Goal: Transaction & Acquisition: Purchase product/service

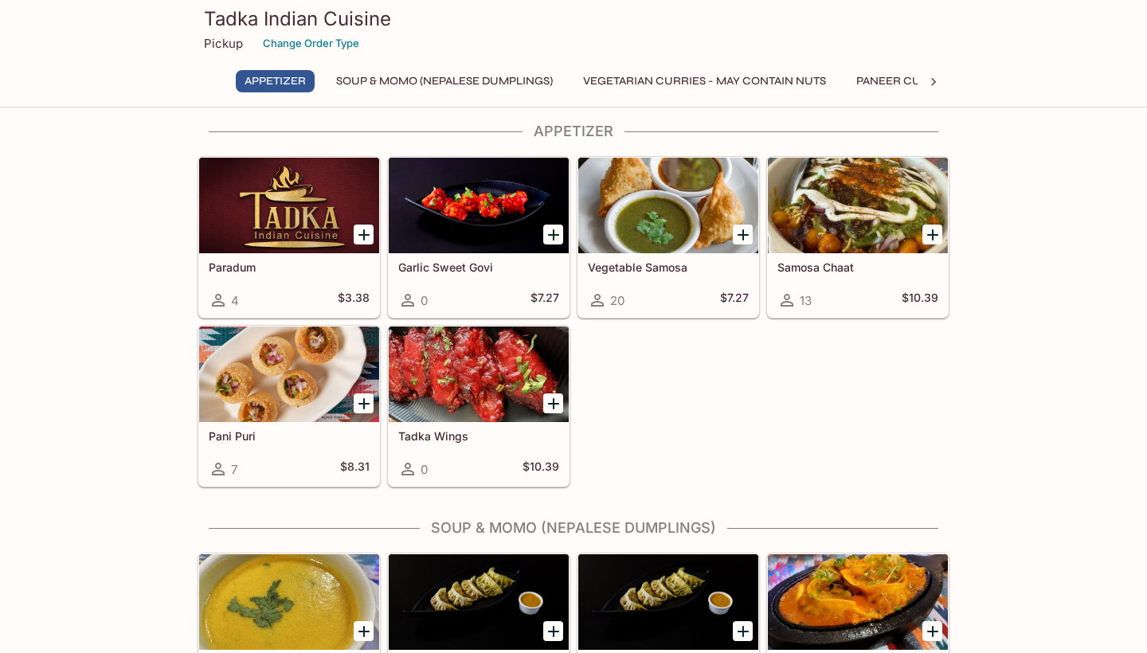
scroll to position [8, 0]
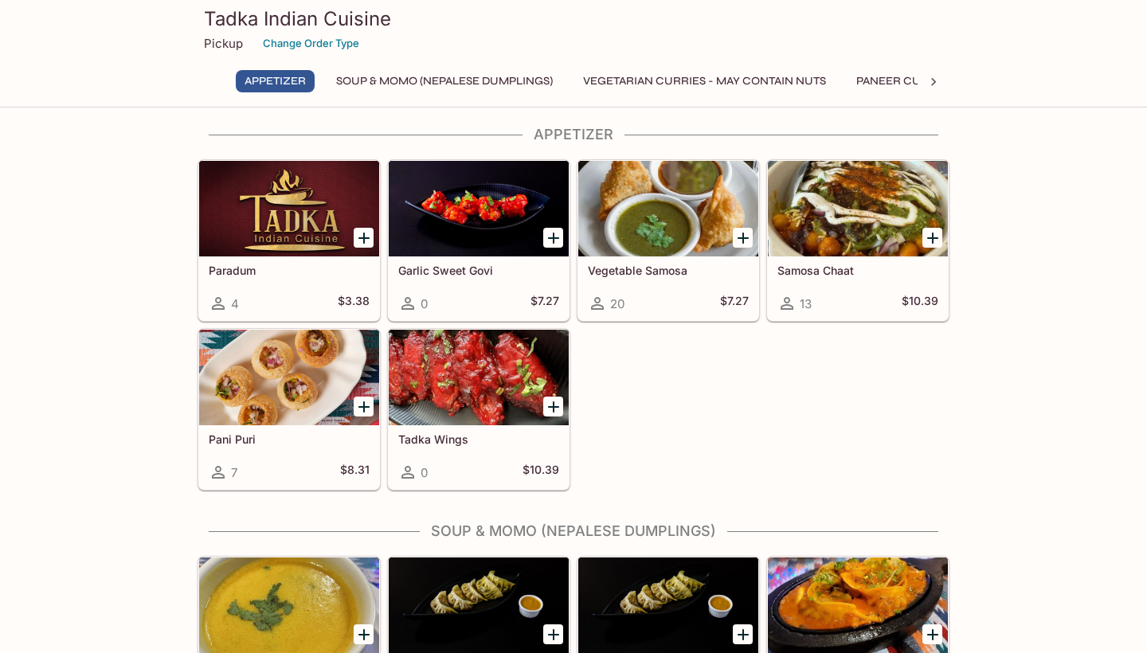
click at [856, 224] on div at bounding box center [858, 209] width 180 height 96
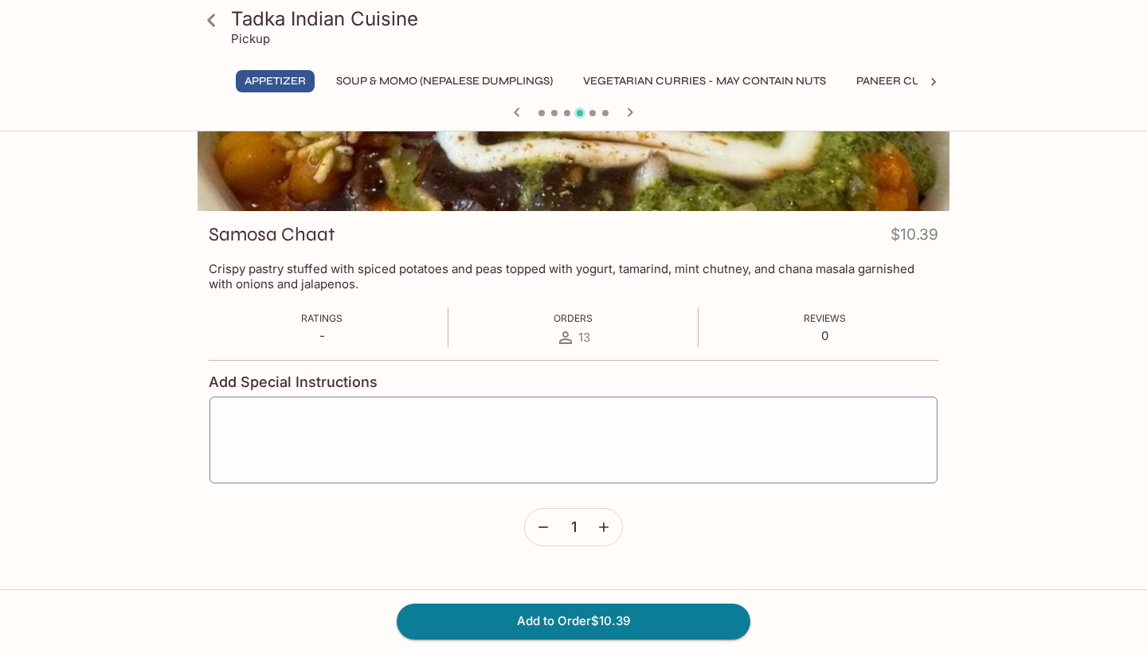
scroll to position [138, 0]
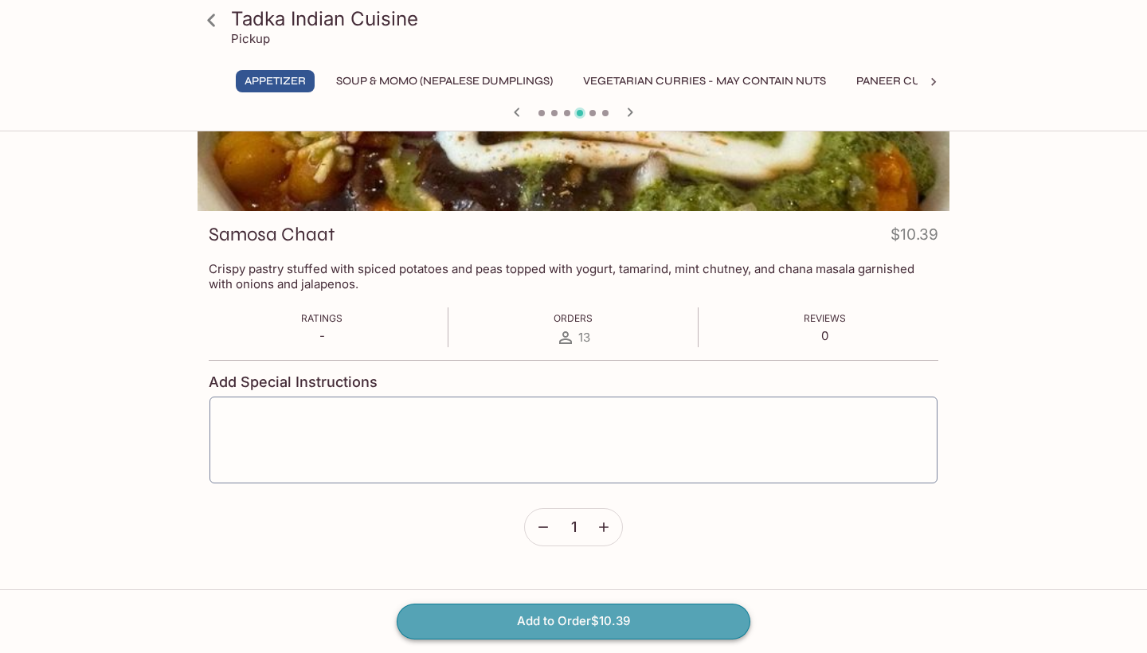
click at [589, 621] on button "Add to Order $10.39" at bounding box center [574, 621] width 354 height 35
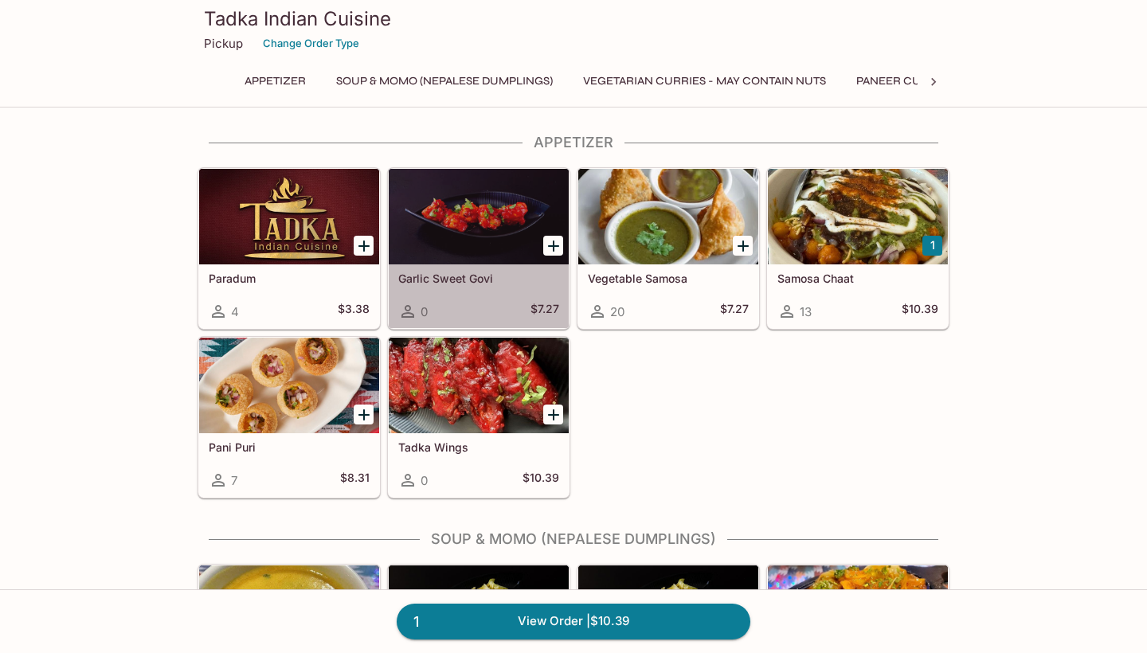
click at [482, 235] on div at bounding box center [479, 217] width 180 height 96
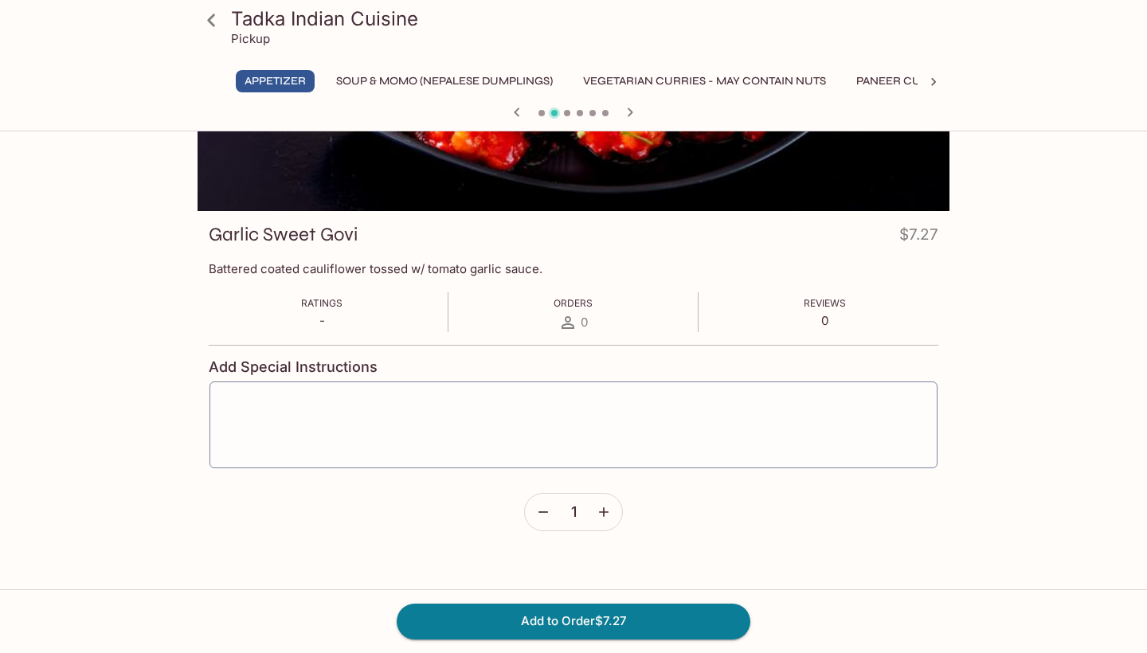
scroll to position [138, 0]
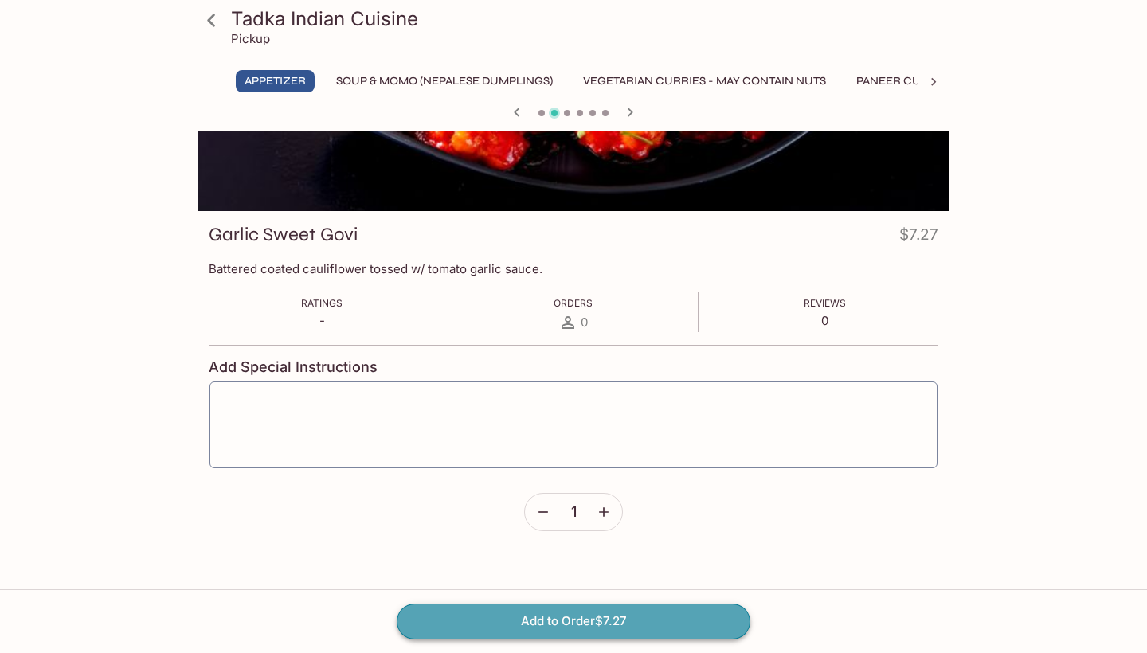
click at [574, 617] on button "Add to Order $7.27" at bounding box center [574, 621] width 354 height 35
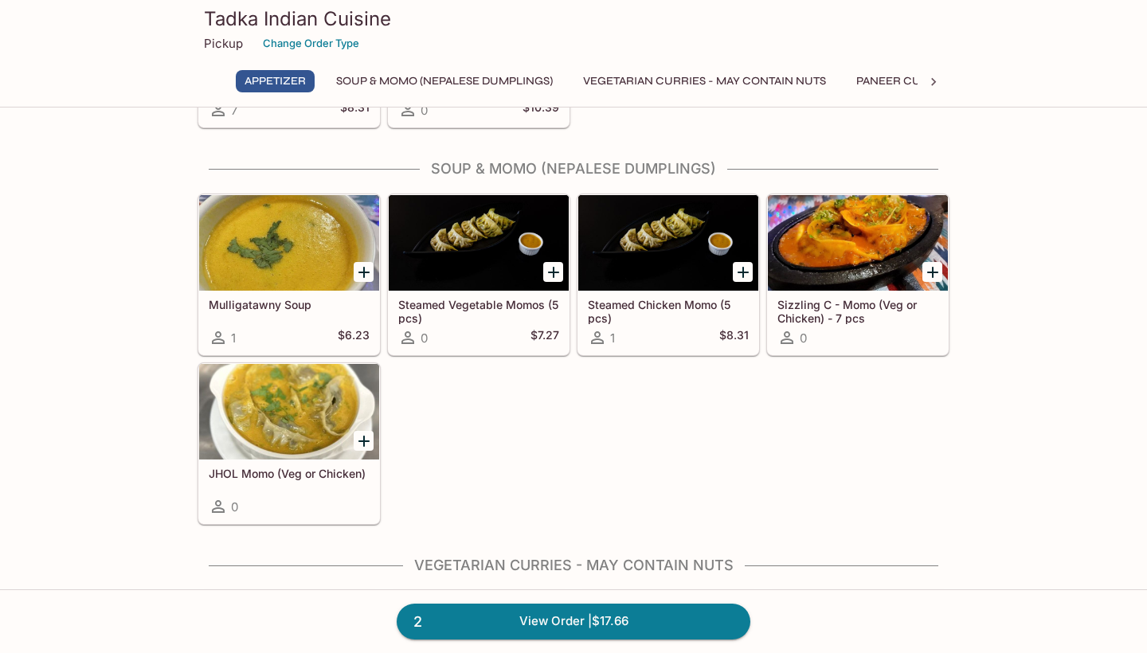
scroll to position [371, 0]
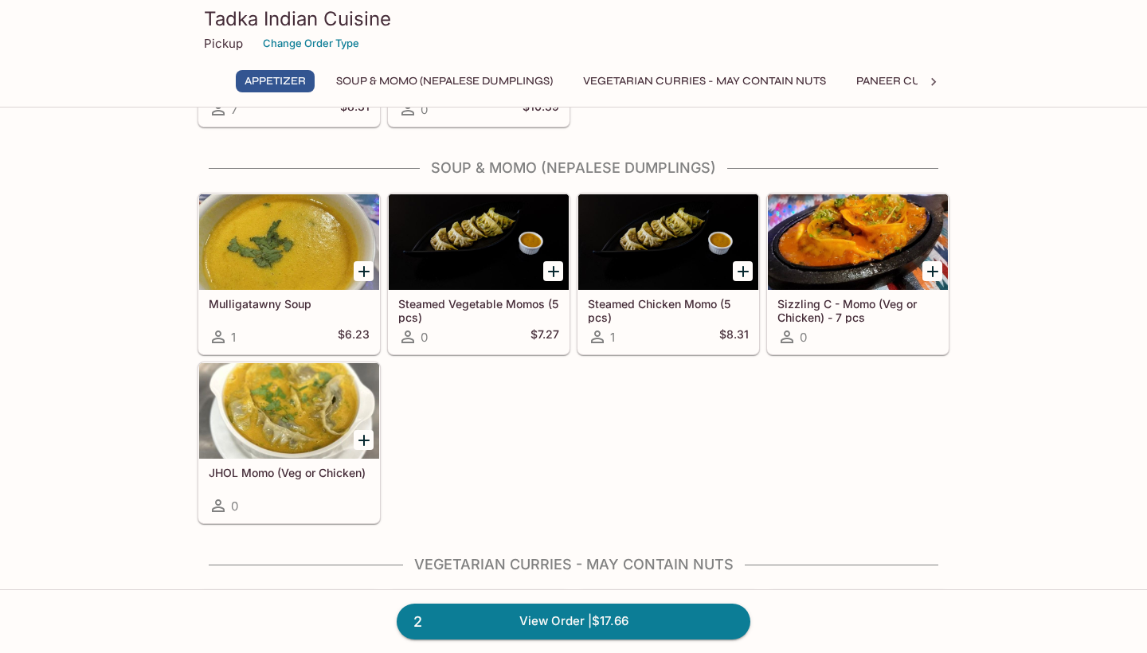
click at [289, 261] on div at bounding box center [289, 242] width 180 height 96
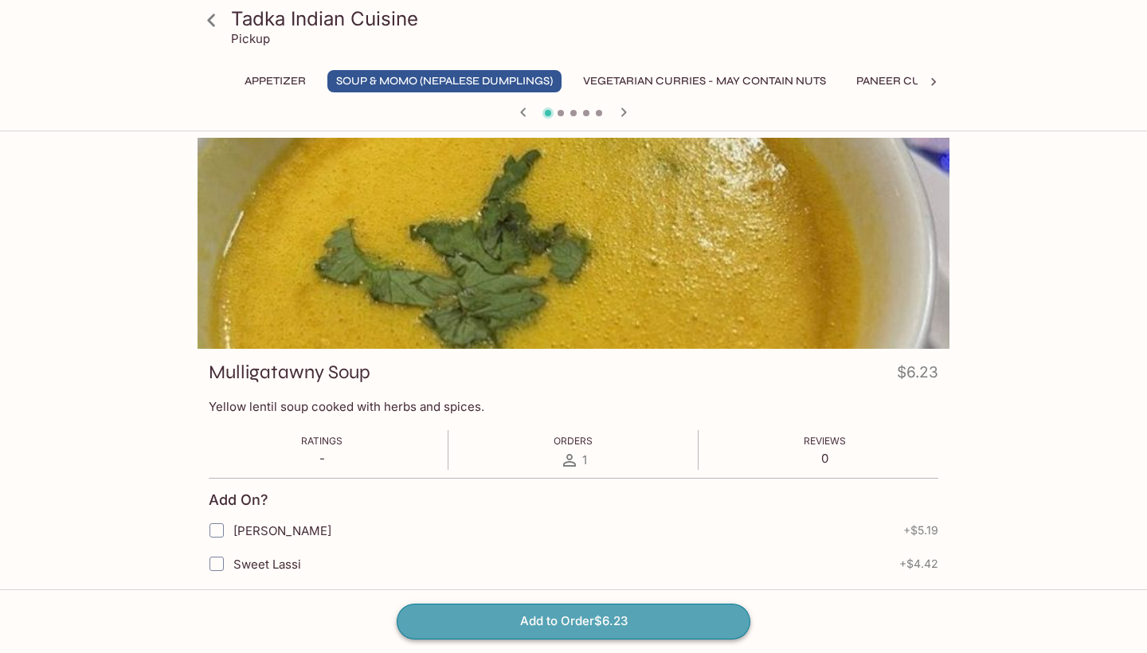
click at [605, 617] on button "Add to Order $6.23" at bounding box center [574, 621] width 354 height 35
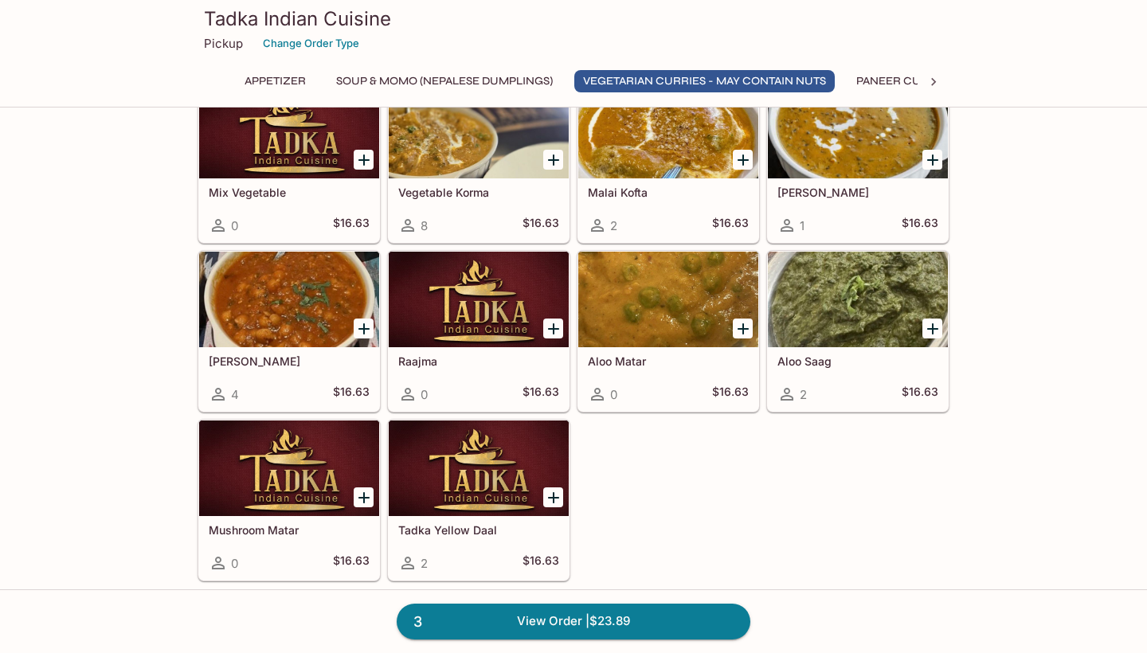
scroll to position [824, 0]
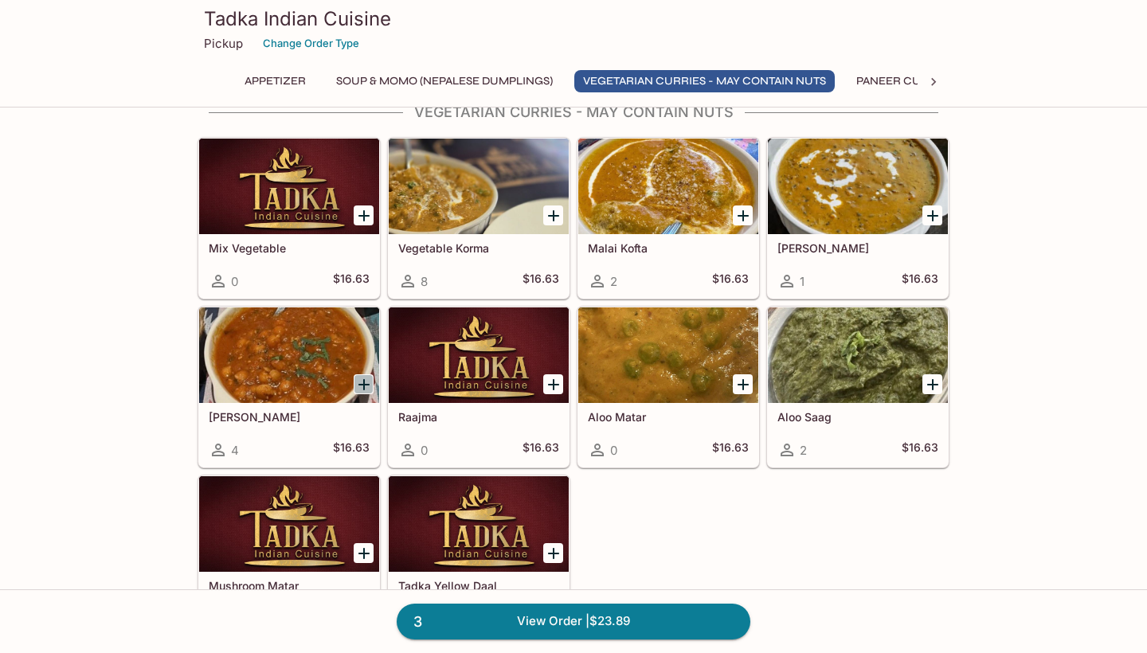
click at [367, 384] on icon "Add Chana Masala" at bounding box center [364, 384] width 11 height 11
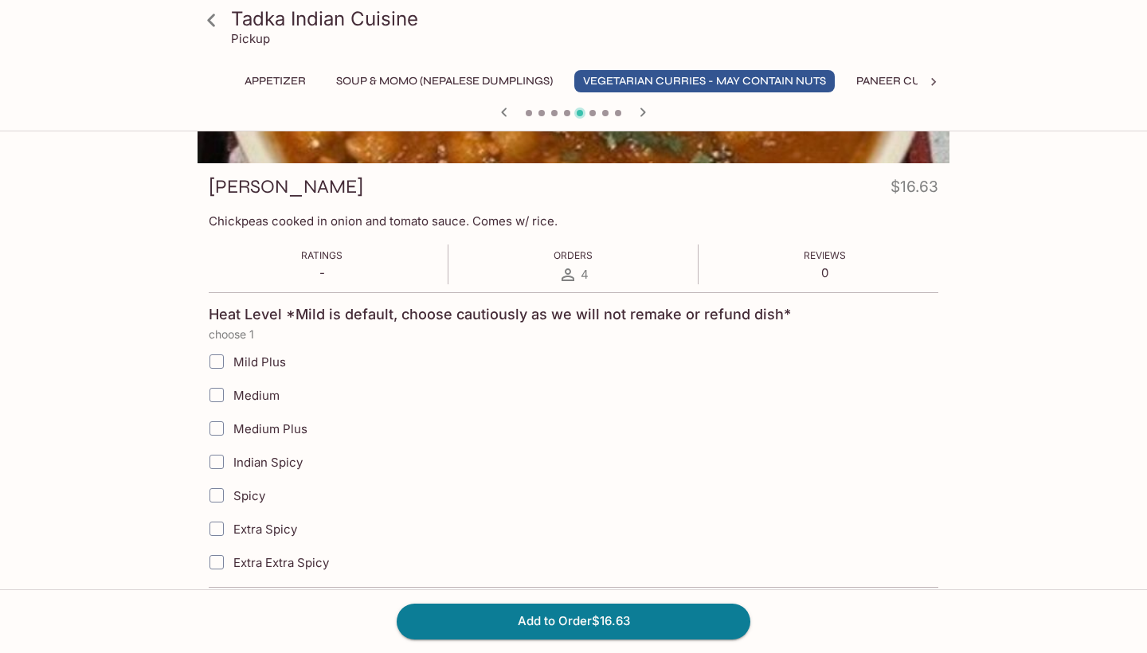
scroll to position [190, 0]
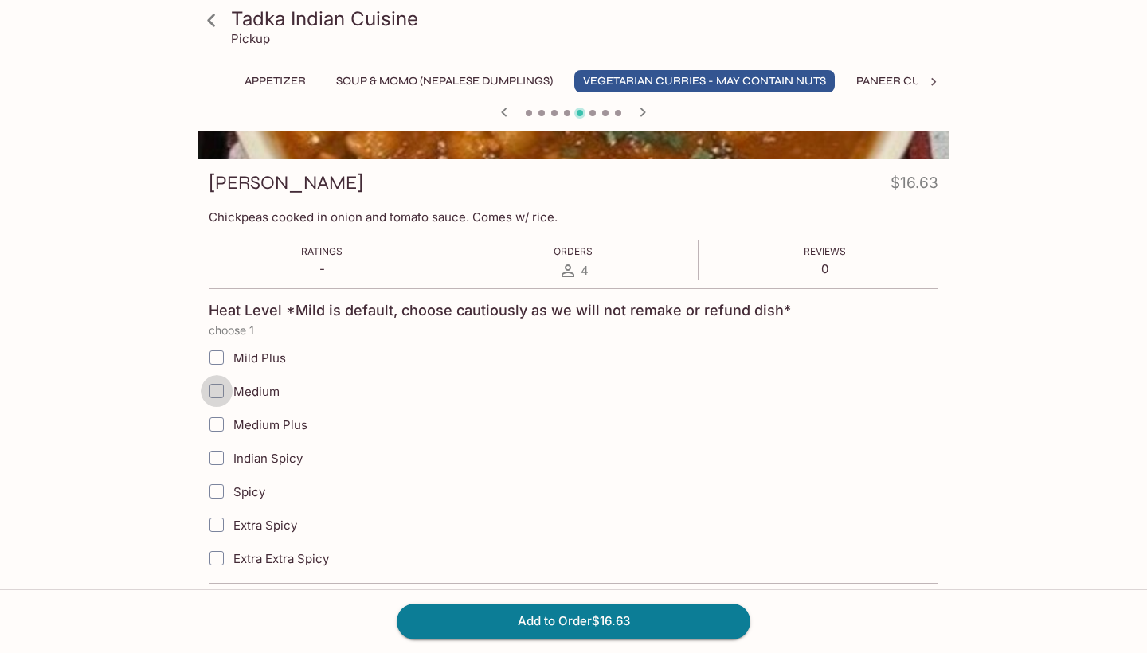
click at [216, 390] on input "Medium" at bounding box center [217, 391] width 32 height 32
checkbox input "true"
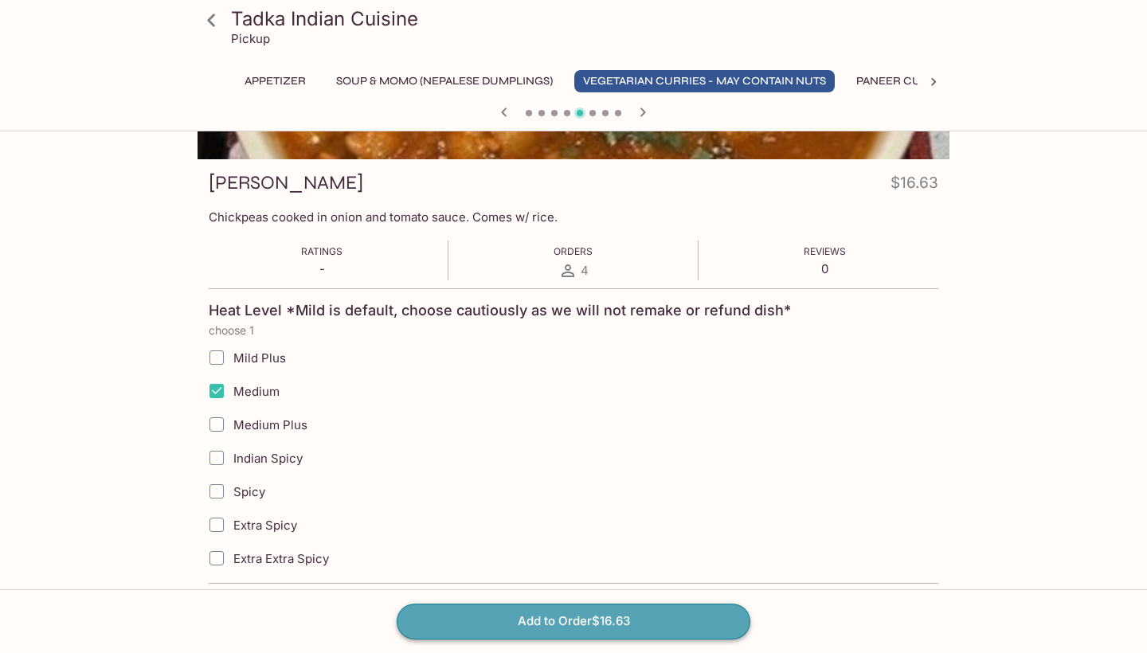
click at [595, 622] on button "Add to Order $16.63" at bounding box center [574, 621] width 354 height 35
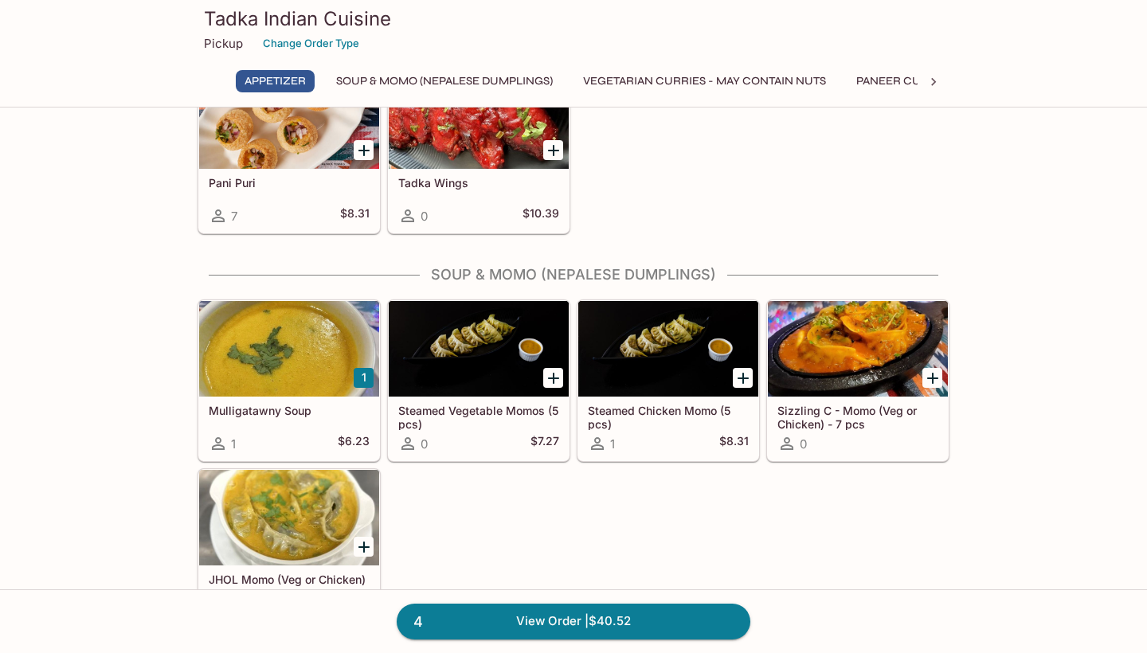
scroll to position [267, 0]
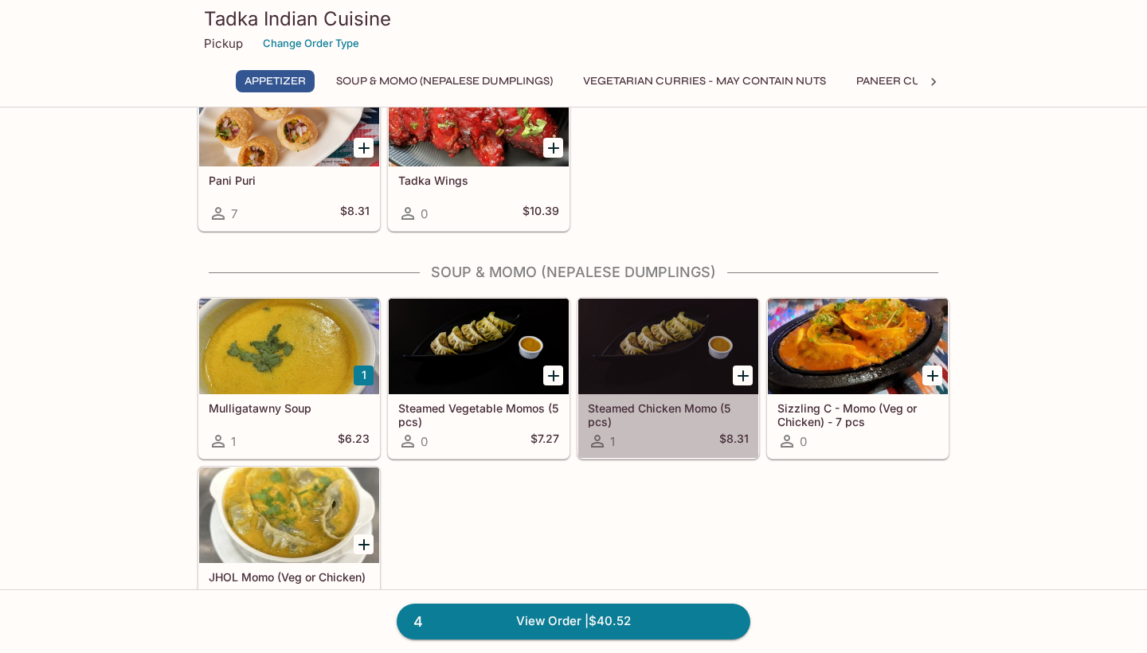
click at [700, 411] on h5 "Steamed Chicken Momo (5 pcs)" at bounding box center [668, 415] width 161 height 26
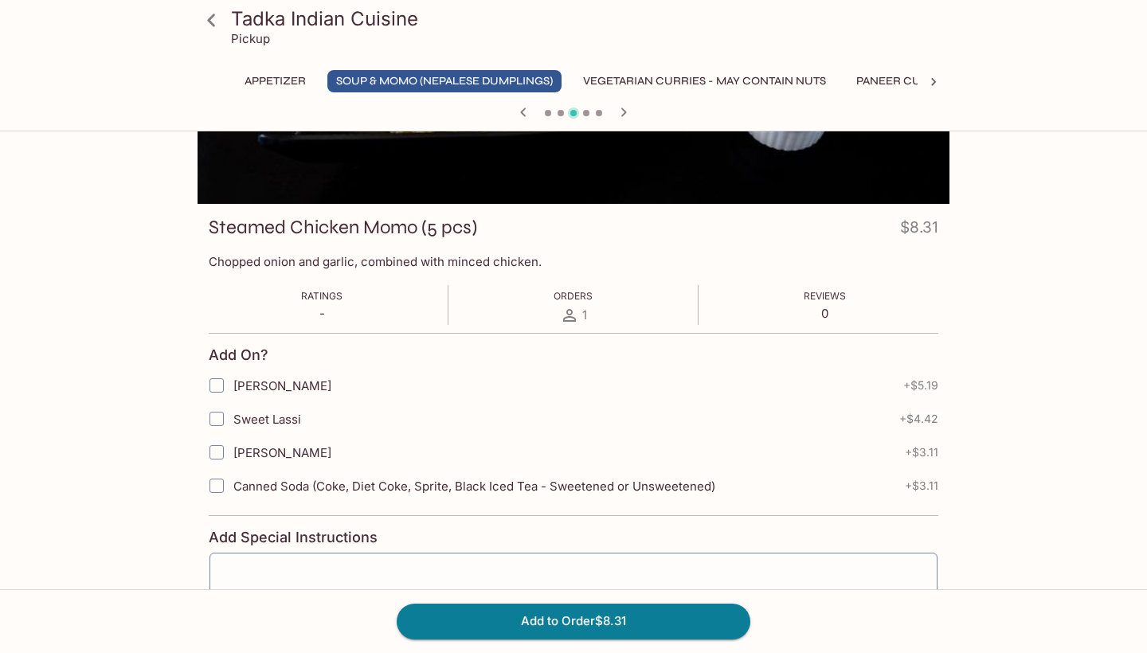
scroll to position [151, 0]
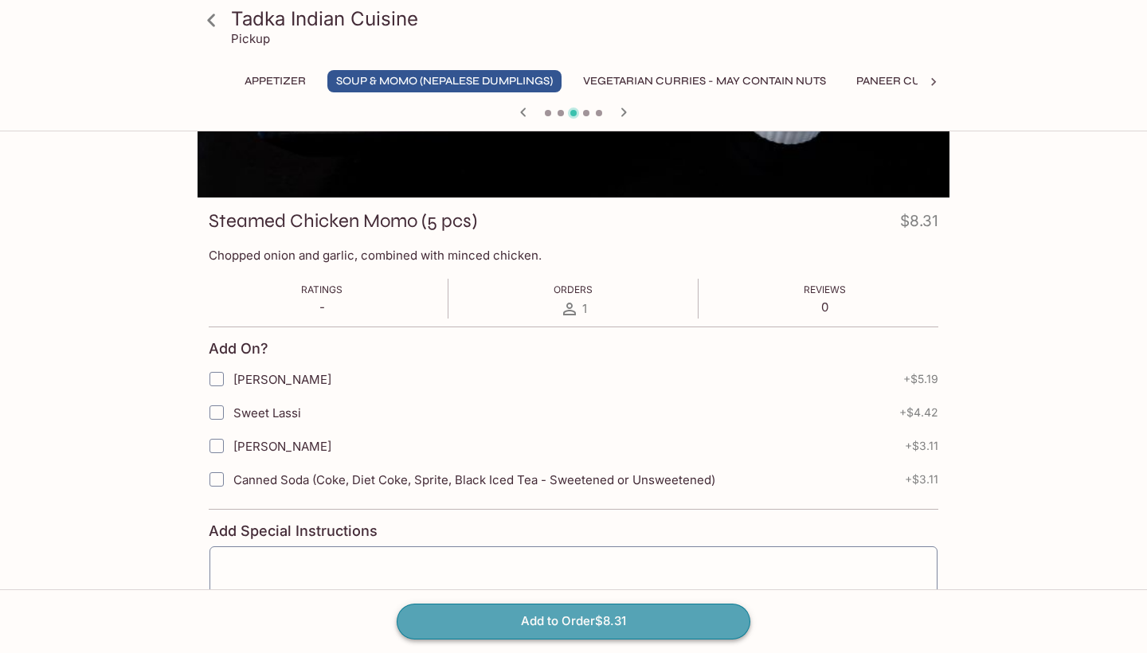
click at [571, 629] on button "Add to Order $8.31" at bounding box center [574, 621] width 354 height 35
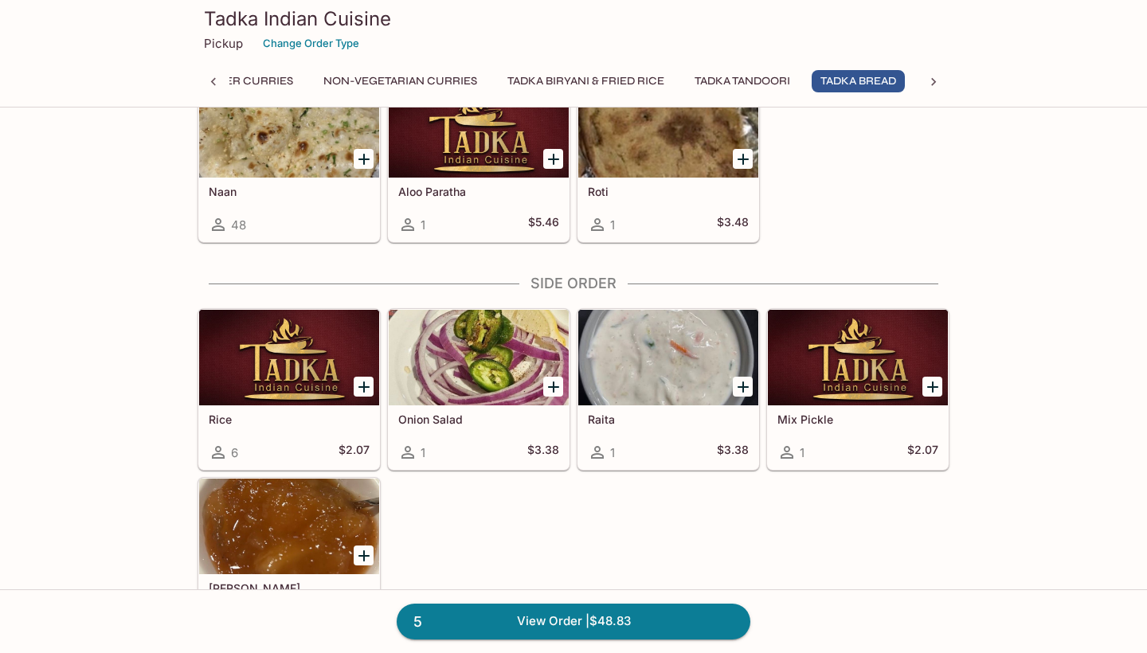
scroll to position [0, 661]
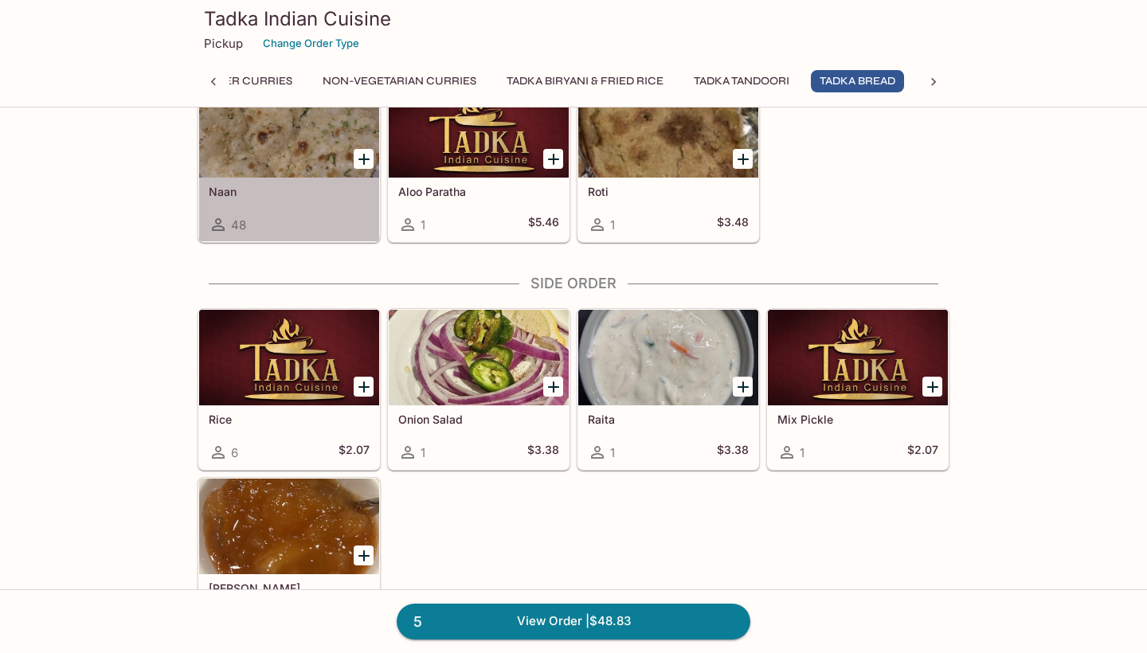
click at [316, 159] on div at bounding box center [289, 130] width 180 height 96
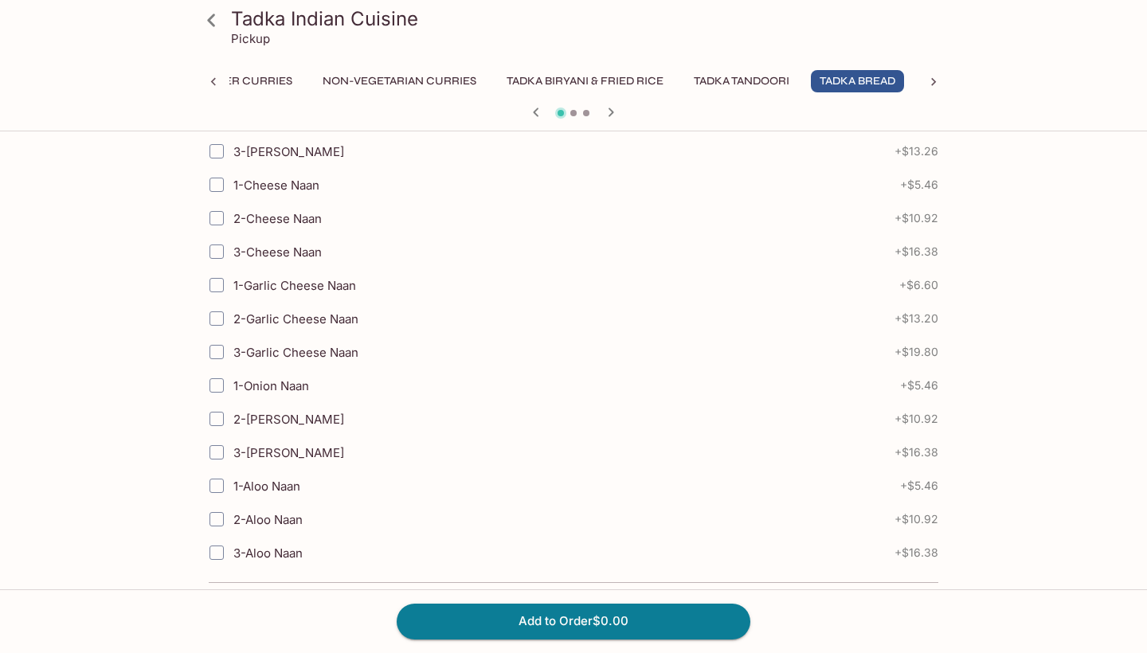
scroll to position [662, 0]
click at [222, 388] on input "1-Onion Naan" at bounding box center [217, 387] width 32 height 32
checkbox input "true"
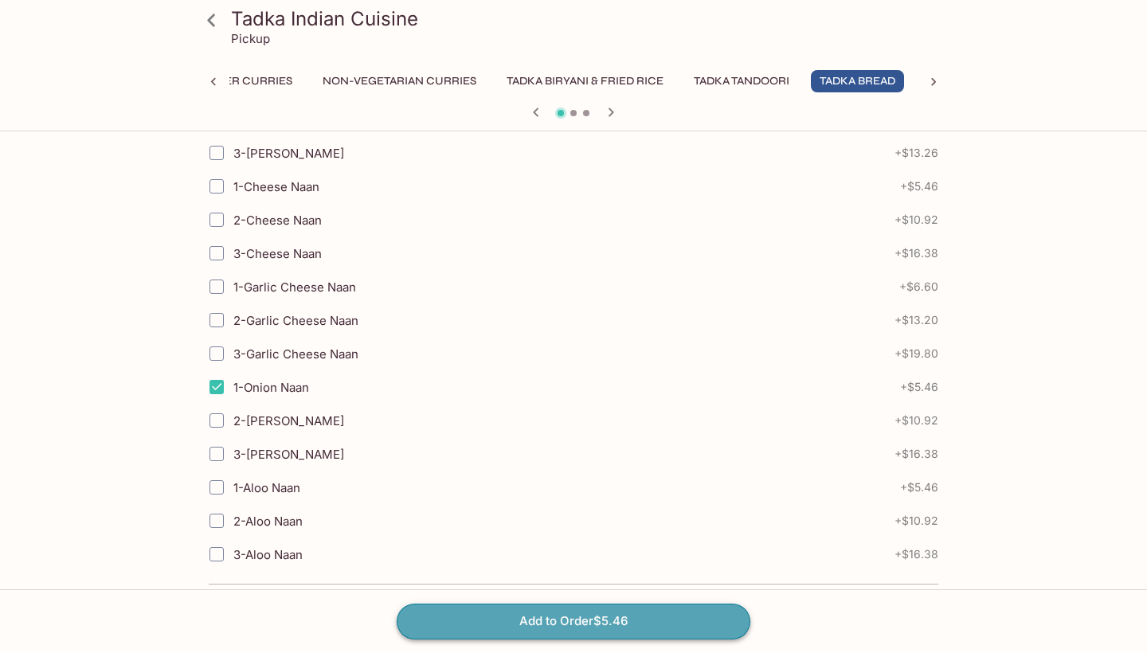
click at [536, 619] on button "Add to Order $5.46" at bounding box center [574, 621] width 354 height 35
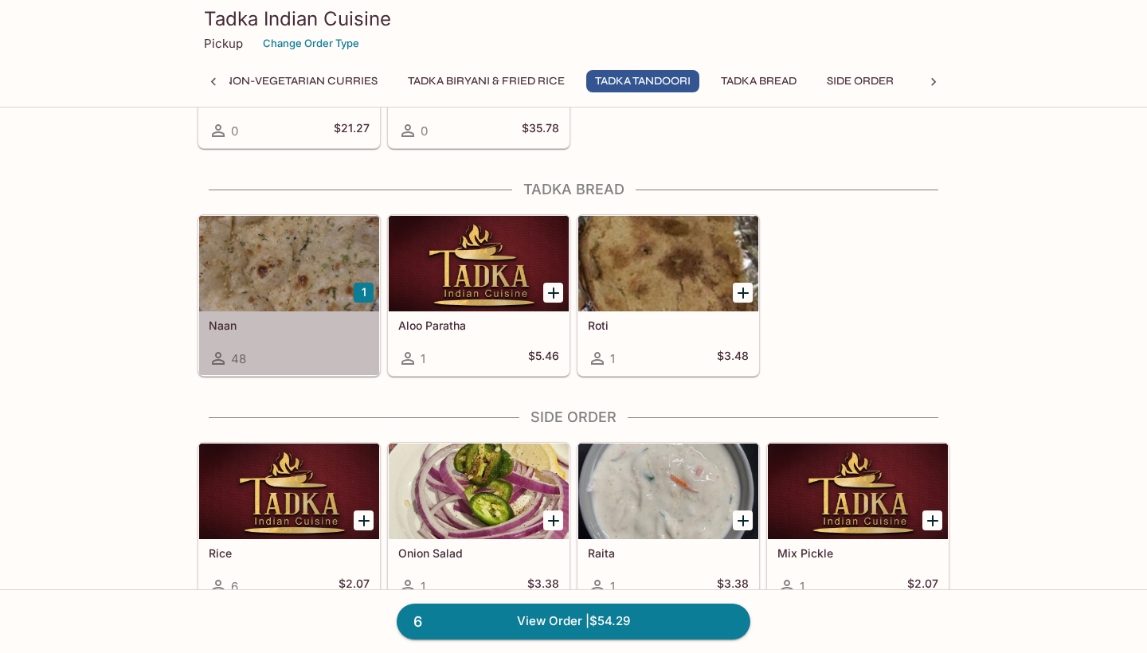
click at [339, 261] on div at bounding box center [289, 264] width 180 height 96
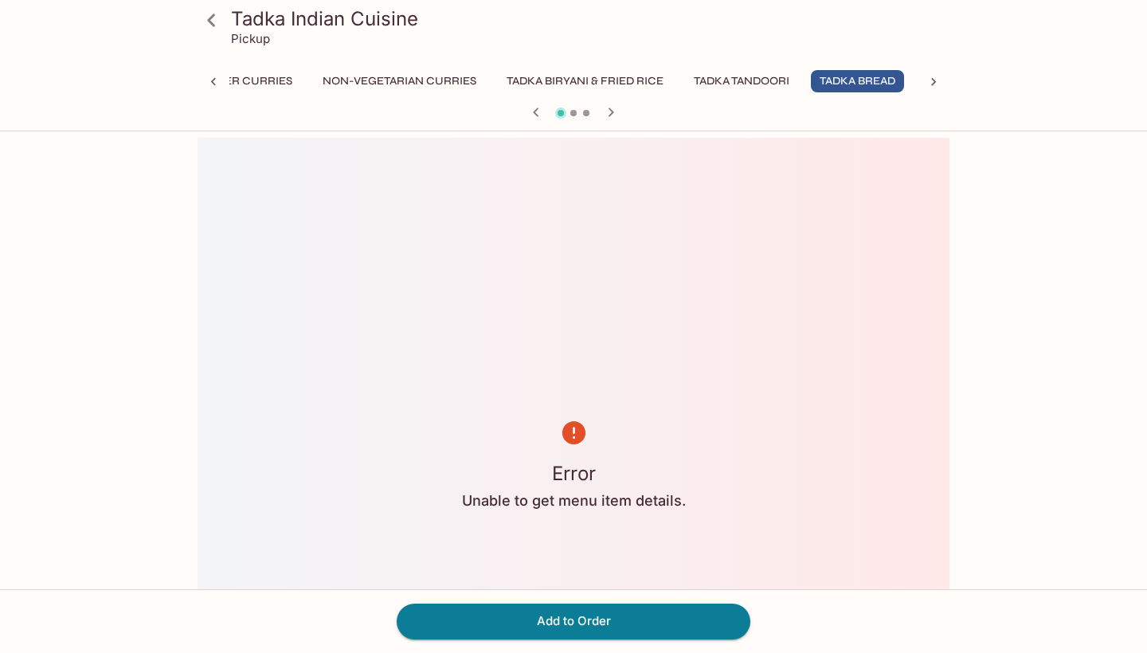
click at [865, 77] on button "Tadka Bread" at bounding box center [857, 81] width 93 height 22
click at [726, 81] on button "Tadka Tandoori" at bounding box center [741, 81] width 113 height 22
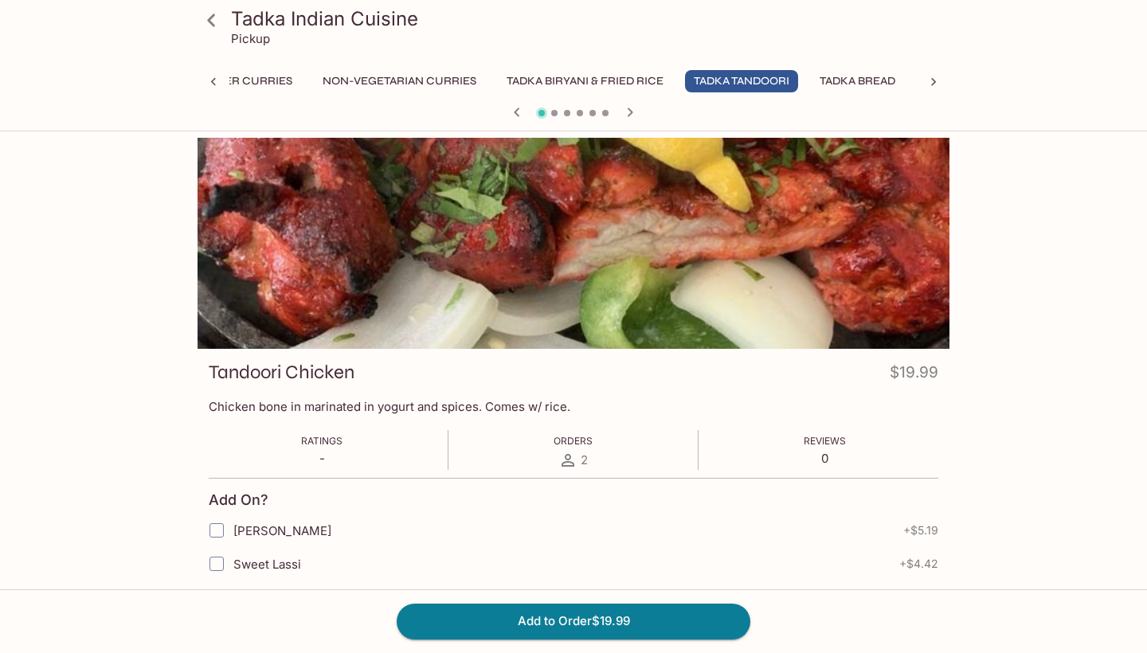
click at [880, 80] on button "Tadka Bread" at bounding box center [857, 81] width 93 height 22
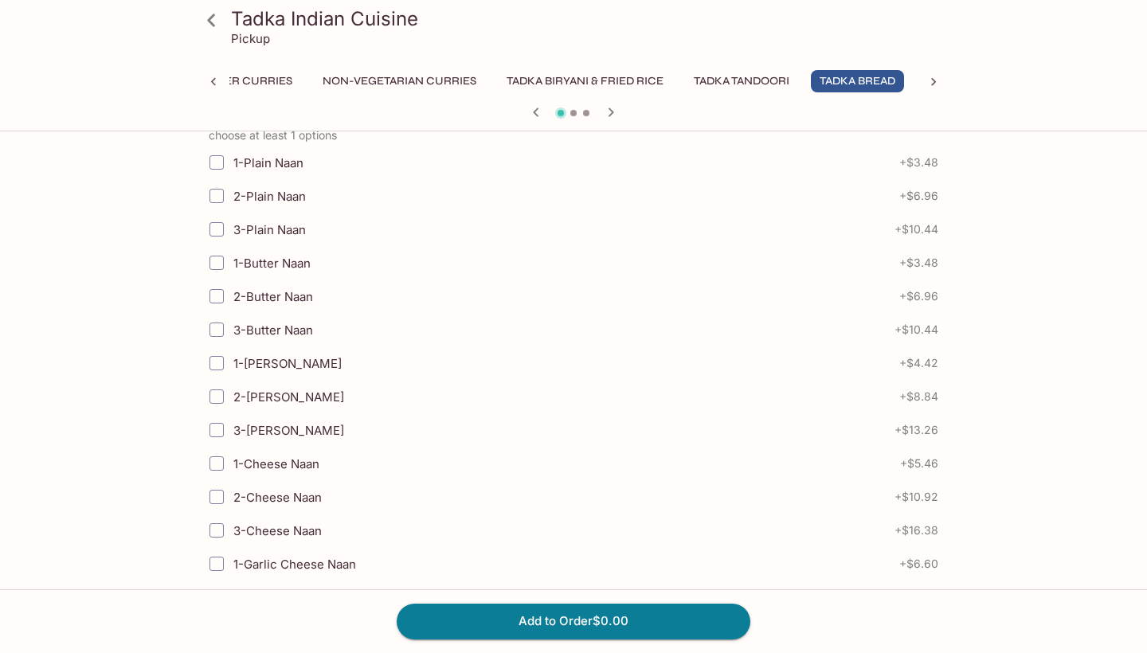
click at [213, 463] on input "1-Cheese Naan" at bounding box center [217, 464] width 32 height 32
checkbox input "true"
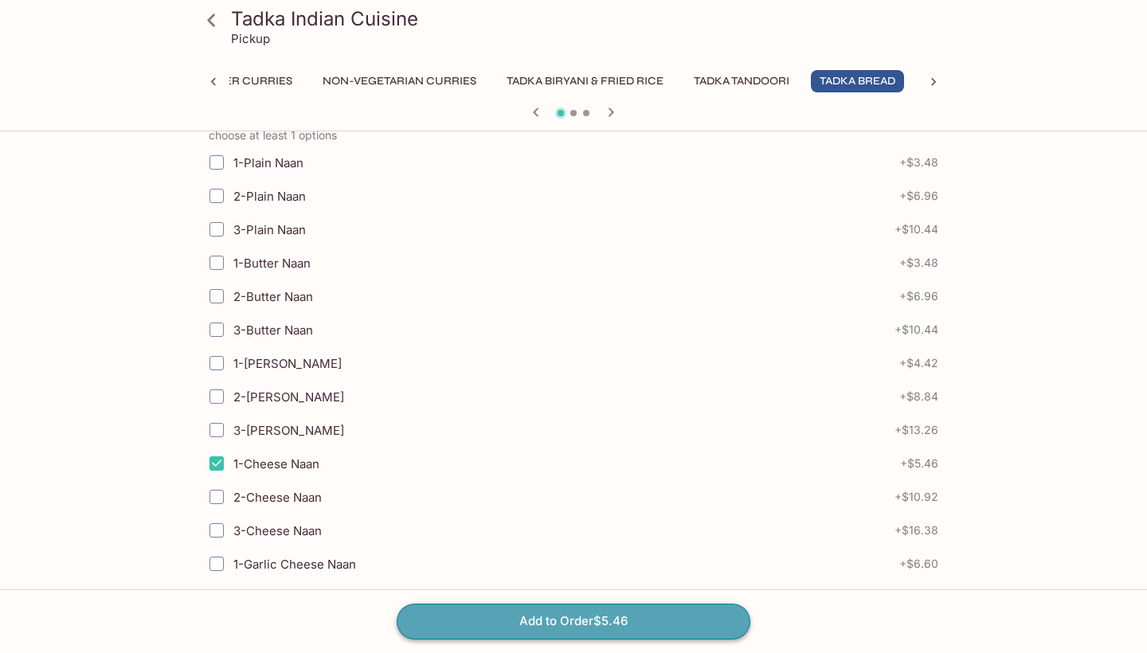
click at [587, 619] on button "Add to Order $5.46" at bounding box center [574, 621] width 354 height 35
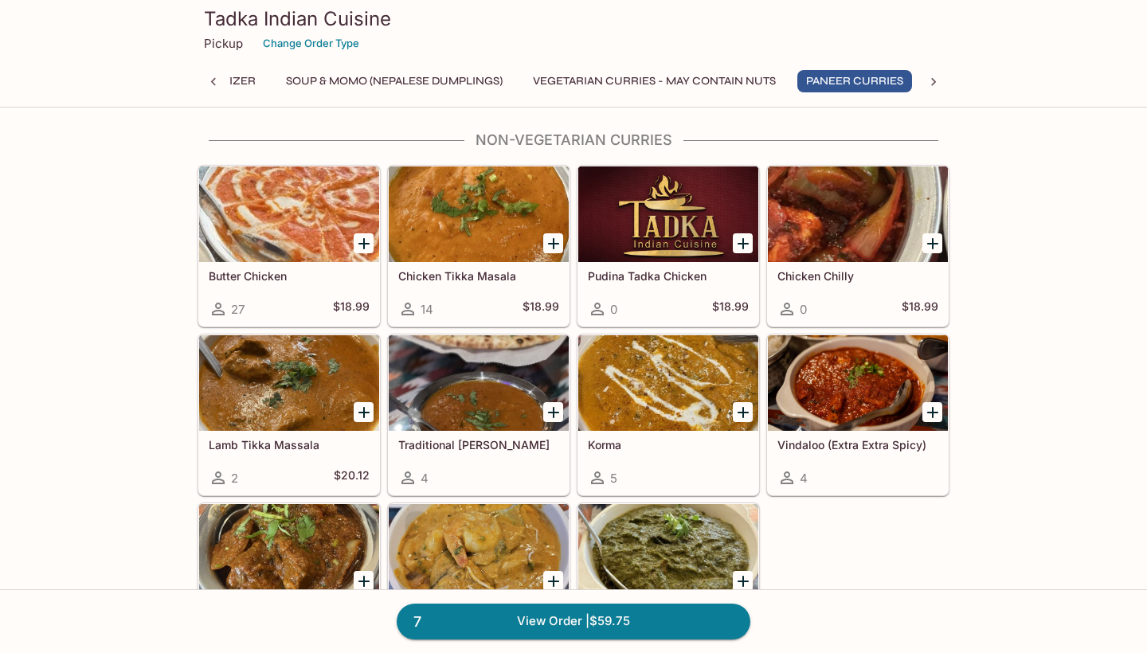
scroll to position [1805, 0]
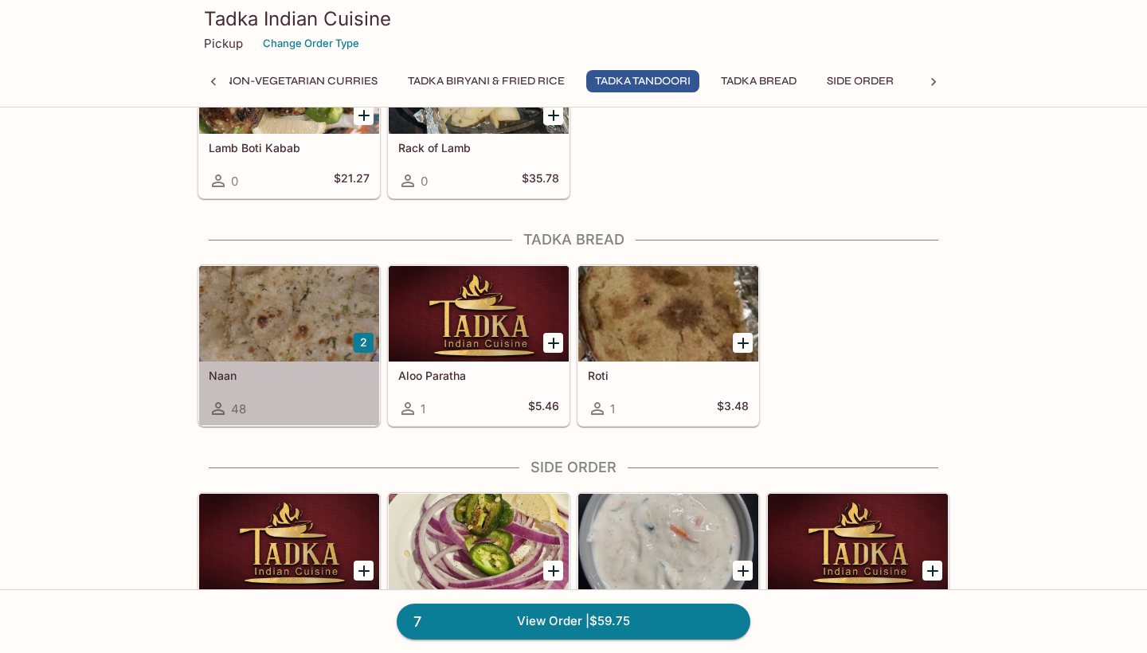
click at [308, 317] on div at bounding box center [289, 314] width 180 height 96
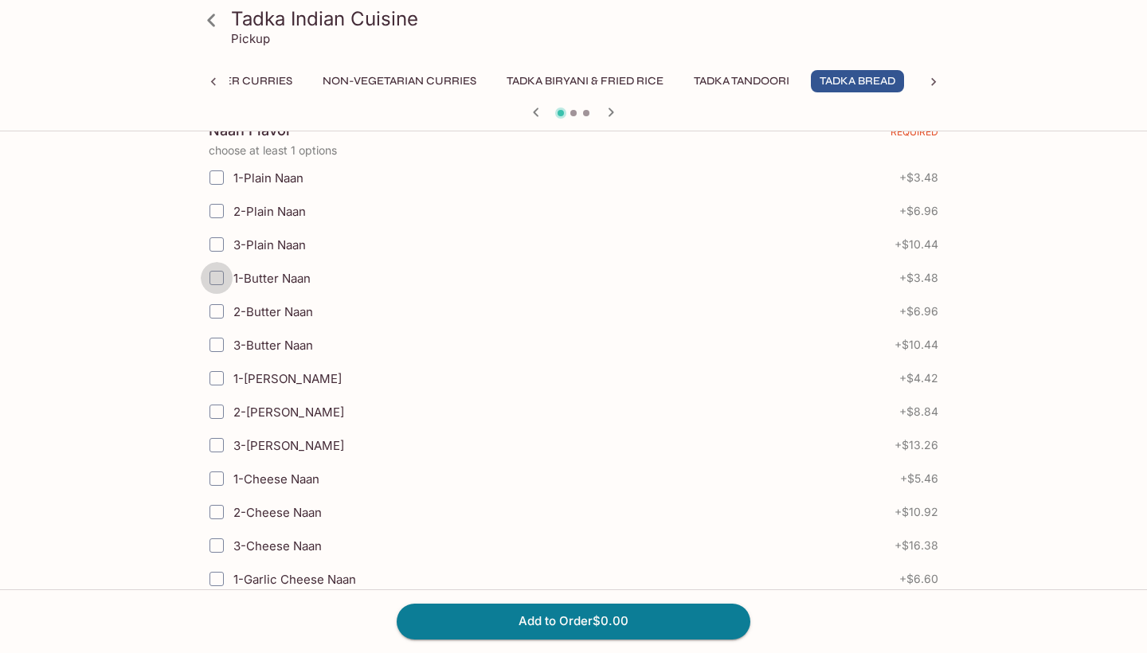
click at [219, 282] on input "1-Butter Naan" at bounding box center [217, 278] width 32 height 32
checkbox input "true"
click at [636, 625] on button "Add to Order $3.48" at bounding box center [574, 621] width 354 height 35
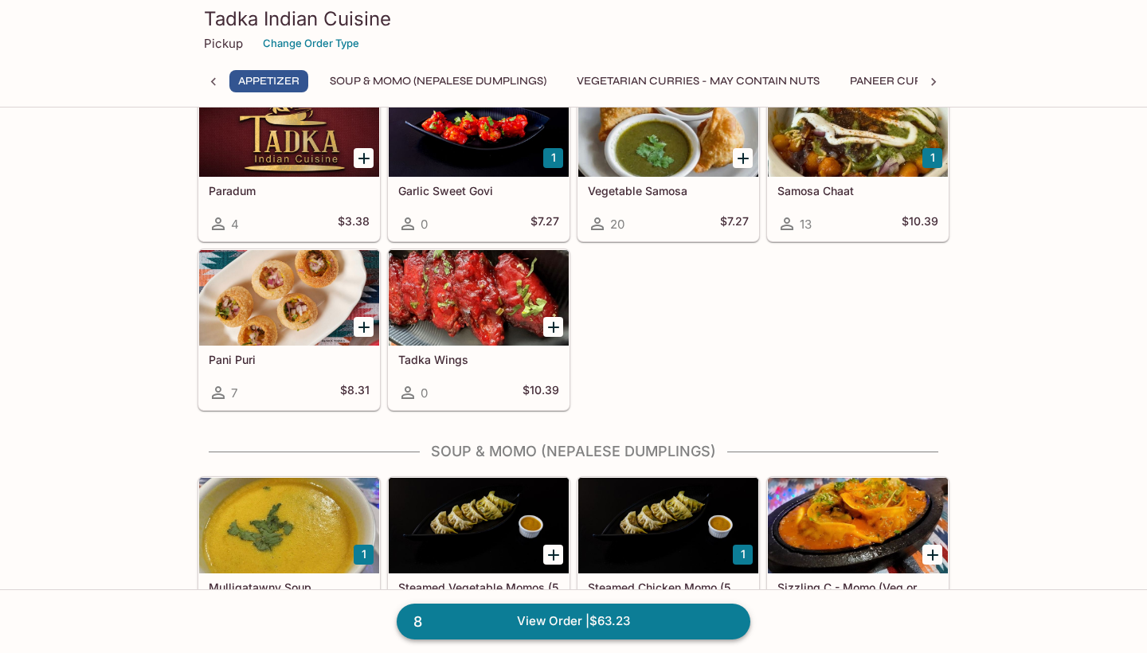
click at [581, 626] on link "8 View Order | $63.23" at bounding box center [574, 621] width 354 height 35
click at [487, 618] on link "8 View Order | $63.23" at bounding box center [574, 621] width 354 height 35
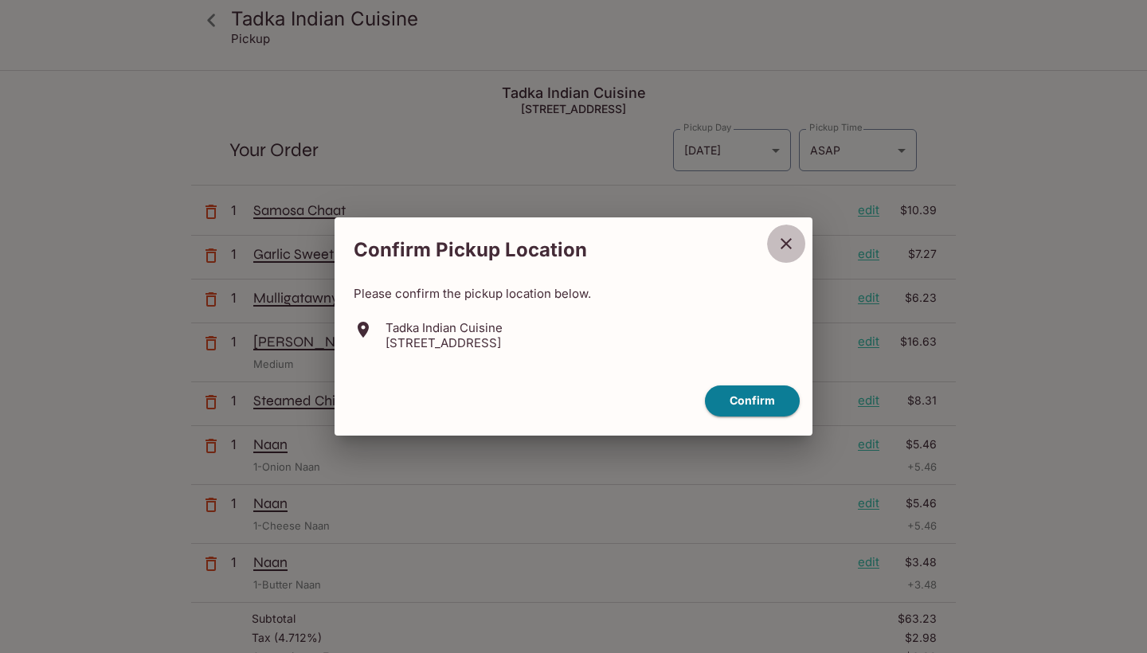
click at [789, 241] on icon "close" at bounding box center [786, 243] width 11 height 11
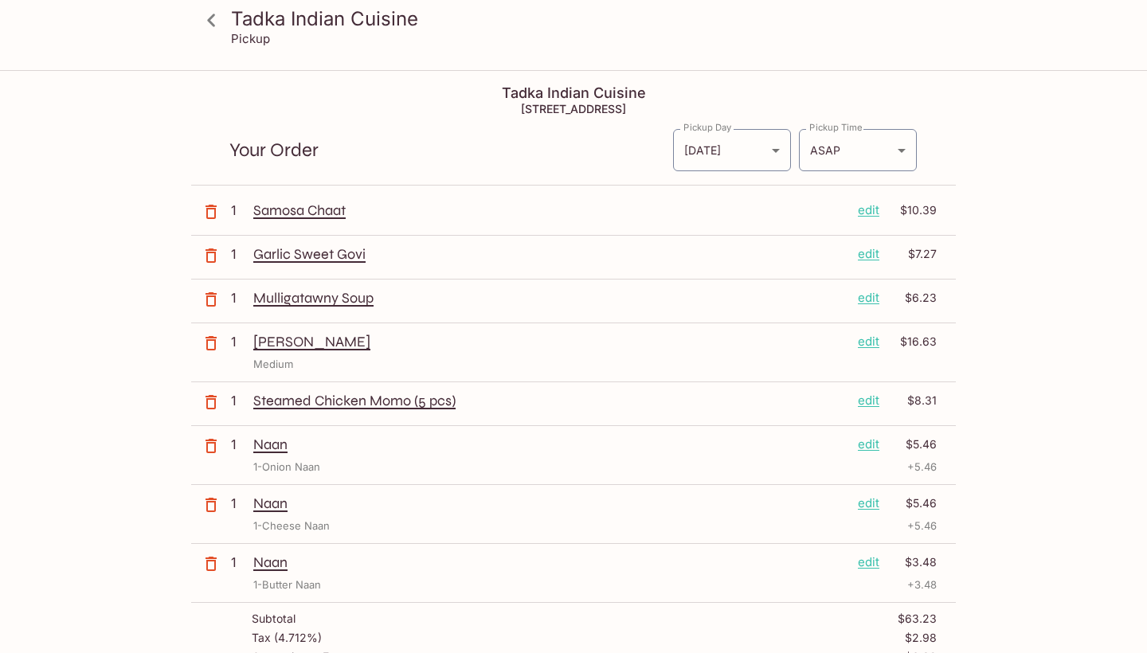
click at [356, 303] on p "Mulligatawny Soup" at bounding box center [549, 298] width 592 height 18
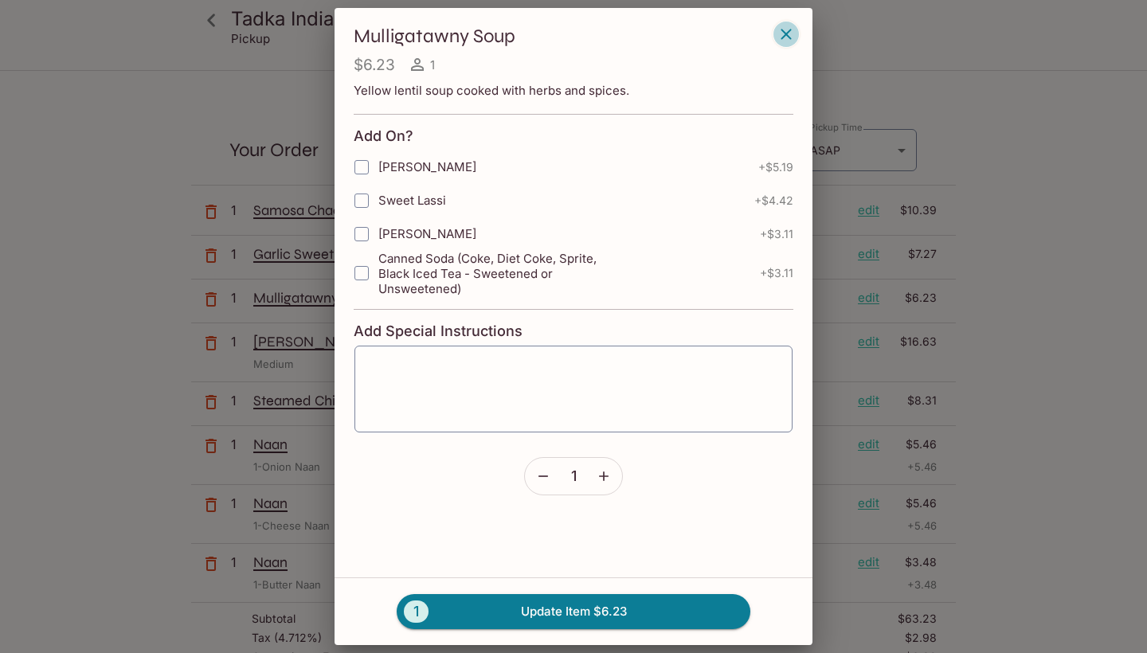
click at [782, 36] on icon "button" at bounding box center [786, 34] width 19 height 19
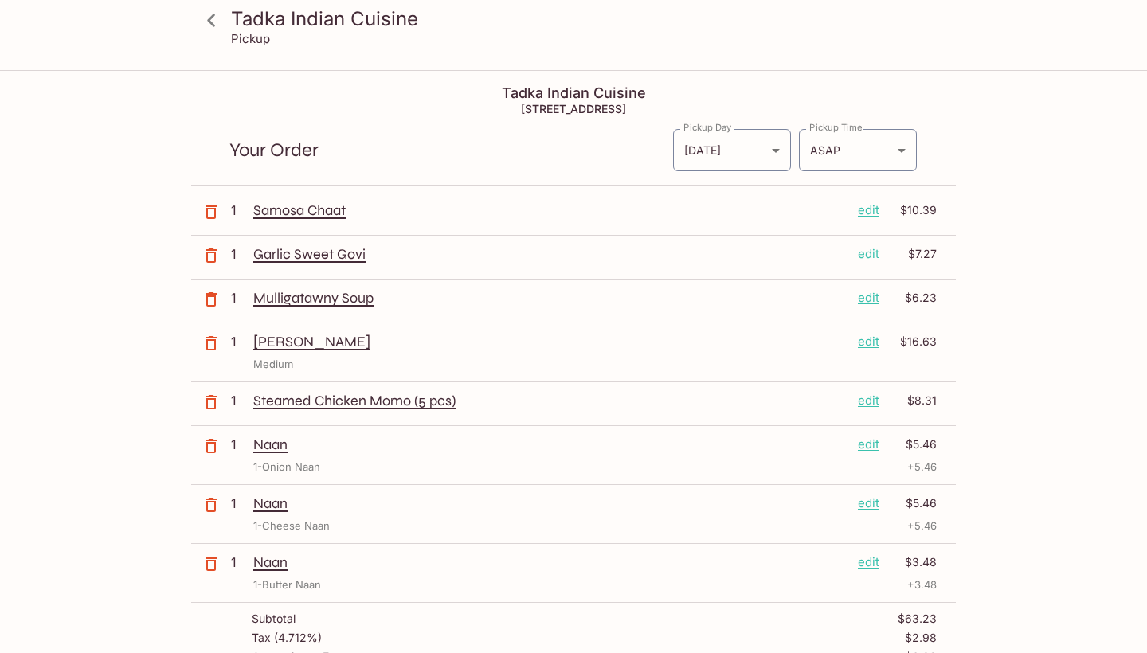
click at [871, 299] on p "edit" at bounding box center [869, 298] width 22 height 18
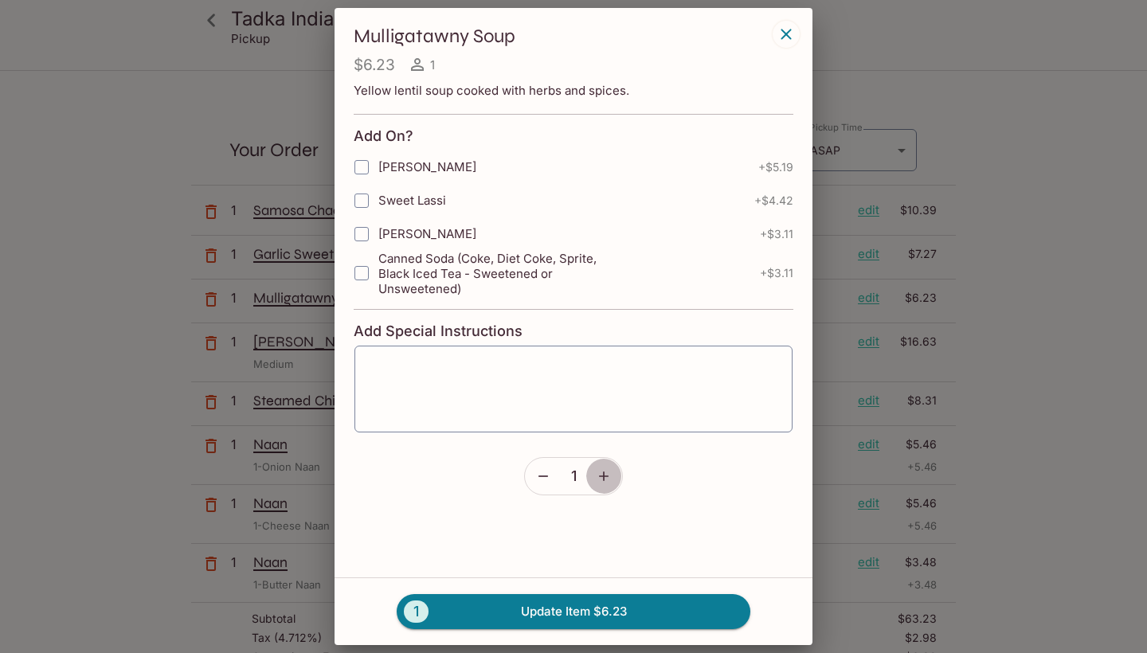
click at [616, 471] on button "button" at bounding box center [604, 476] width 37 height 37
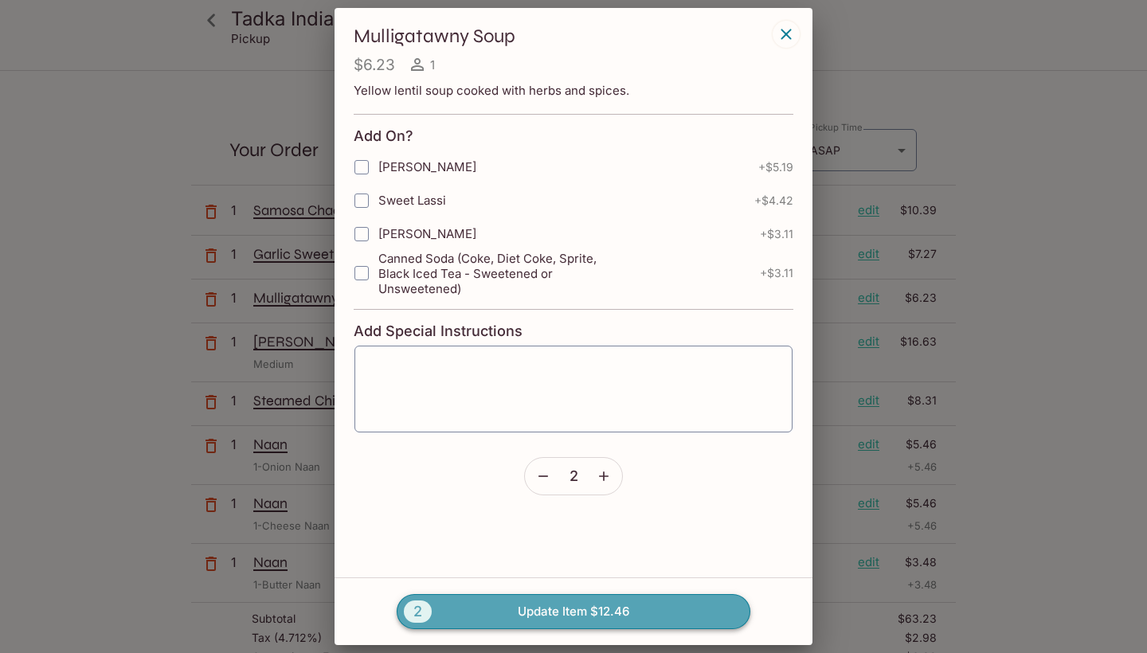
click at [595, 606] on button "2 Update Item $12.46" at bounding box center [574, 611] width 354 height 35
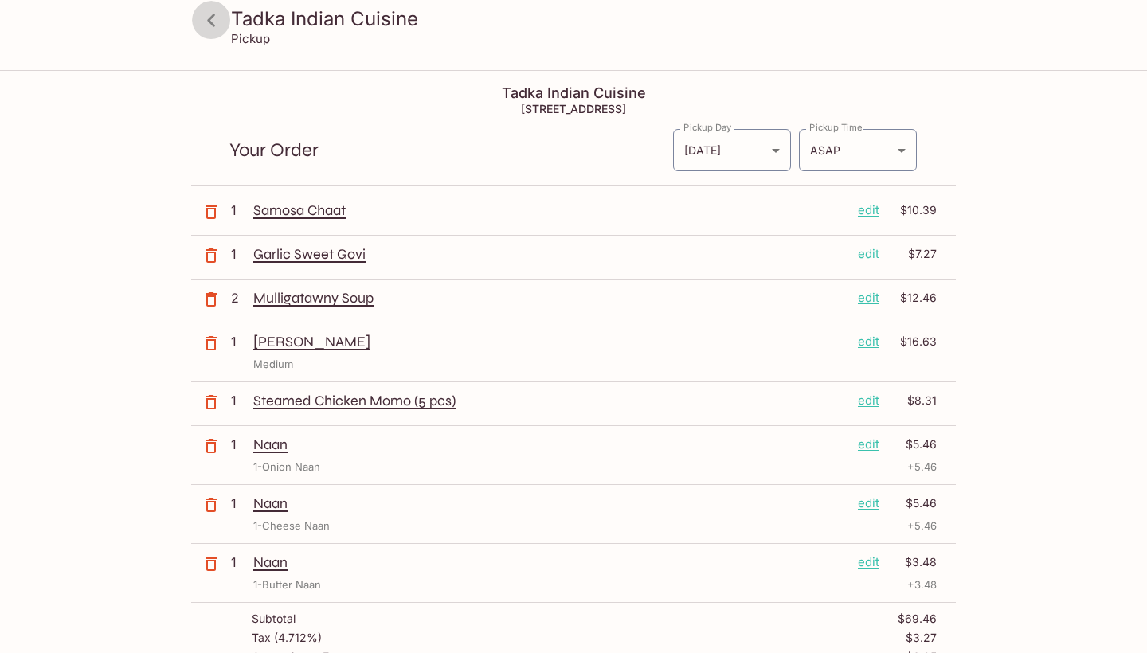
click at [208, 17] on icon at bounding box center [212, 20] width 28 height 28
